Goal: Transaction & Acquisition: Book appointment/travel/reservation

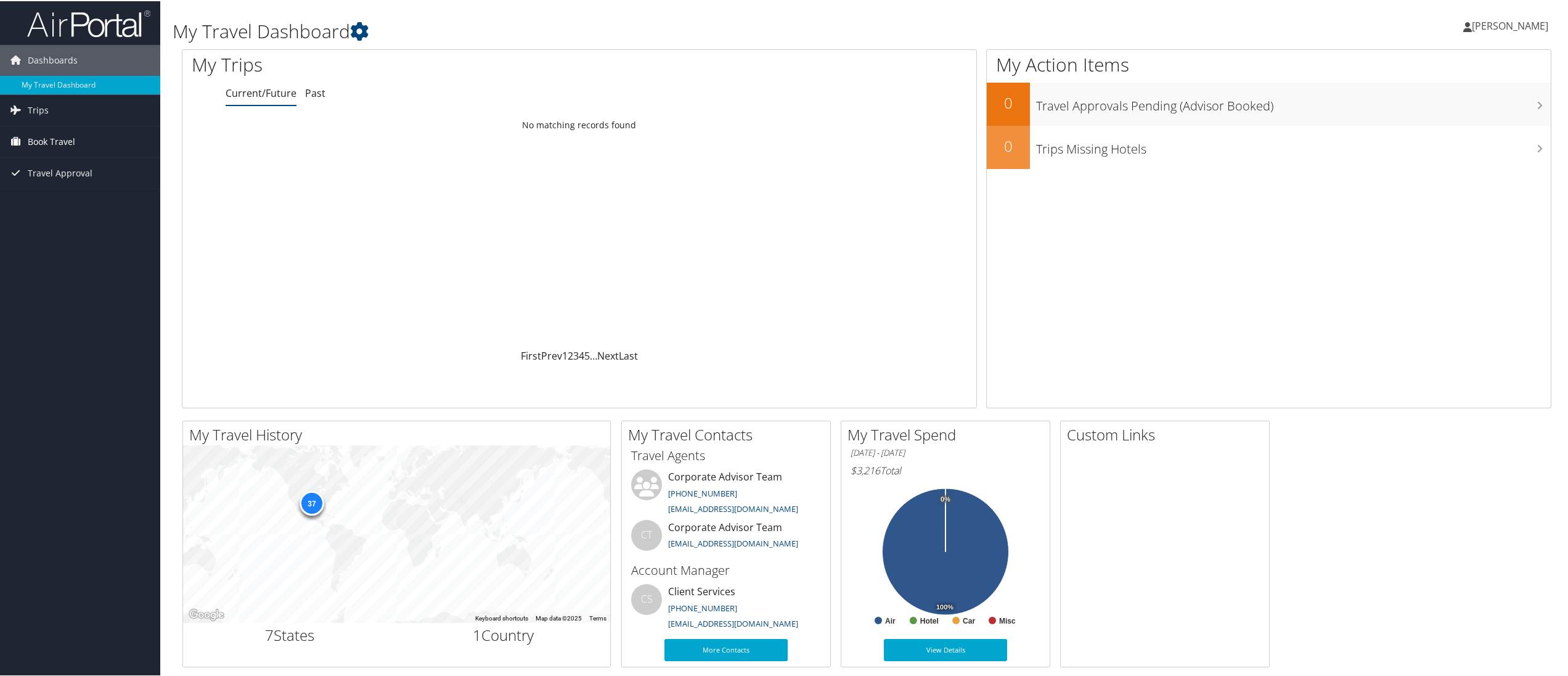
click at [59, 140] on span "Book Travel" at bounding box center [51, 140] width 48 height 31
click at [60, 198] on link "Book/Manage Online Trips" at bounding box center [80, 202] width 160 height 18
